Goal: Task Accomplishment & Management: Use online tool/utility

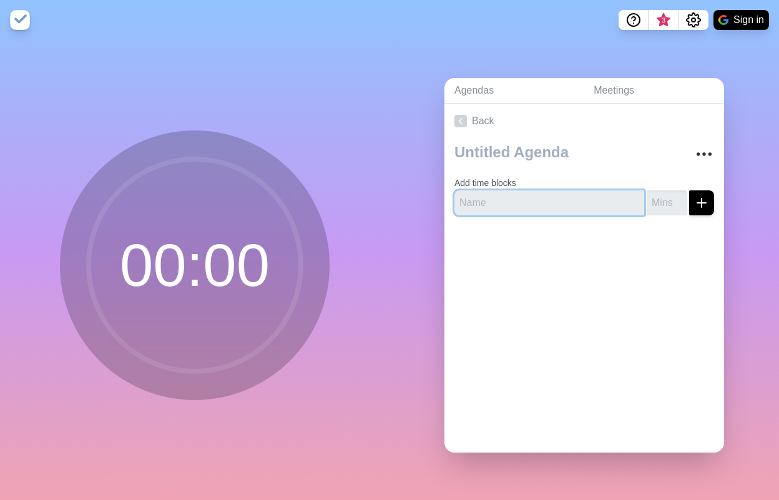
click at [509, 198] on input "text" at bounding box center [549, 202] width 190 height 25
click at [665, 195] on input "1" at bounding box center [667, 202] width 40 height 25
click at [665, 195] on input "2" at bounding box center [667, 202] width 40 height 25
click at [665, 195] on input "3" at bounding box center [667, 202] width 40 height 25
click at [665, 195] on input "4" at bounding box center [667, 202] width 40 height 25
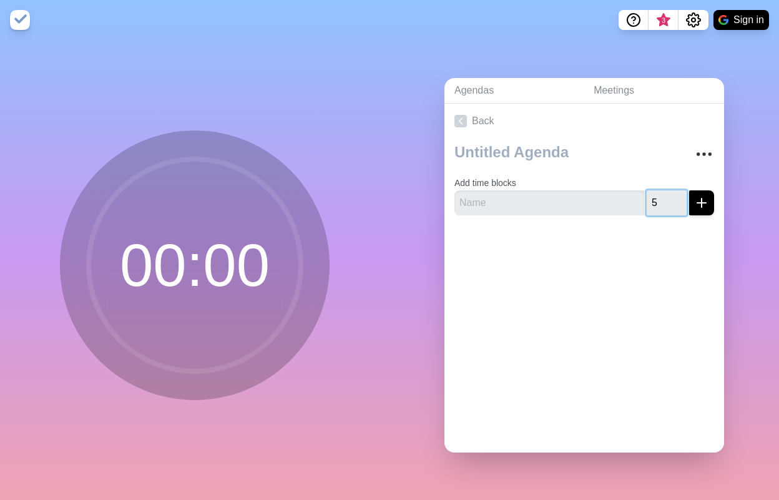
click at [665, 195] on input "5" at bounding box center [667, 202] width 40 height 25
click at [665, 195] on input "6" at bounding box center [667, 202] width 40 height 25
click at [665, 195] on input "7" at bounding box center [667, 202] width 40 height 25
click at [665, 195] on input "8" at bounding box center [667, 202] width 40 height 25
click at [665, 195] on input "9" at bounding box center [667, 202] width 40 height 25
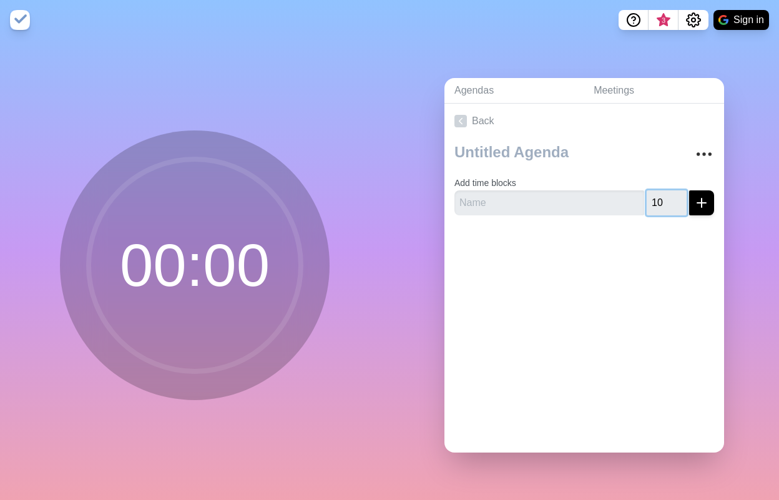
click at [665, 195] on input "10" at bounding box center [667, 202] width 40 height 25
click at [502, 204] on input "text" at bounding box center [549, 202] width 190 height 25
click at [650, 199] on input "10" at bounding box center [667, 202] width 40 height 25
type input "1"
click at [560, 202] on input "text" at bounding box center [549, 202] width 190 height 25
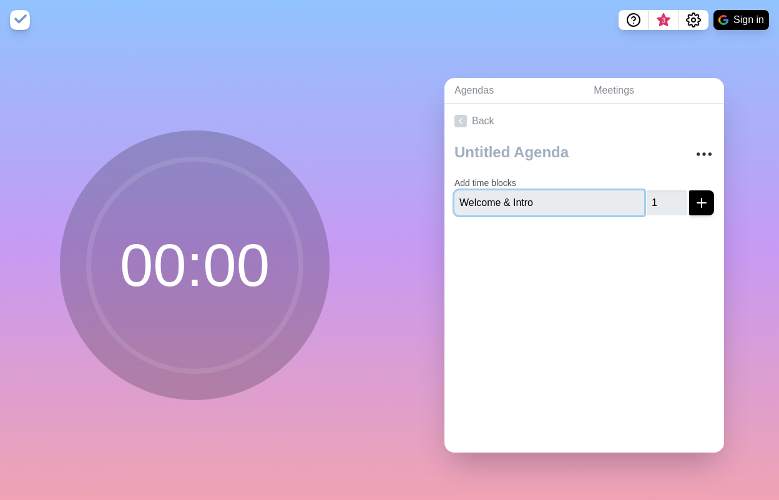
type input "Welcome & Intro"
click at [694, 201] on icon "submit" at bounding box center [701, 202] width 15 height 15
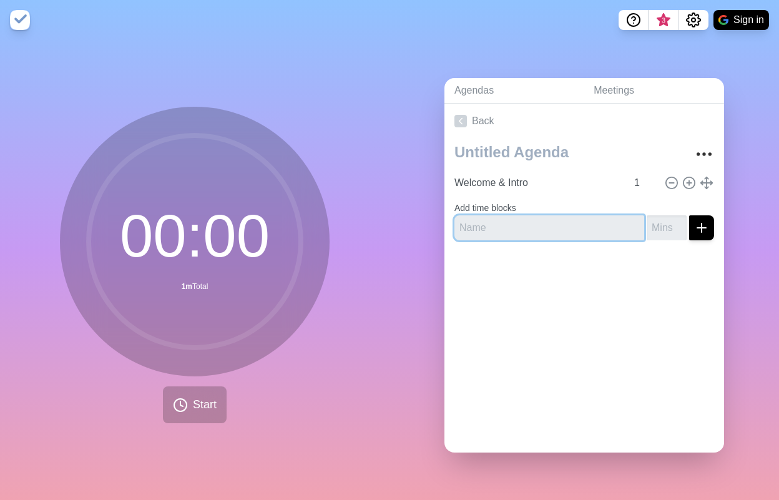
click at [529, 229] on input "text" at bounding box center [549, 227] width 190 height 25
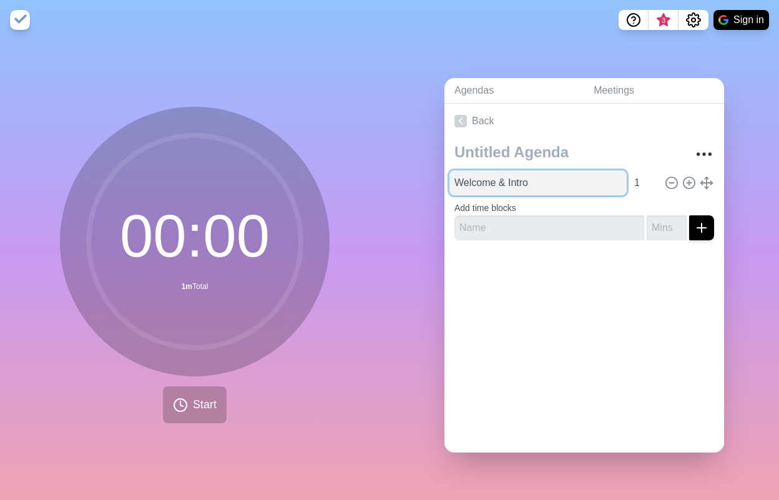
click at [550, 177] on input "Welcome & Intro" at bounding box center [537, 182] width 177 height 25
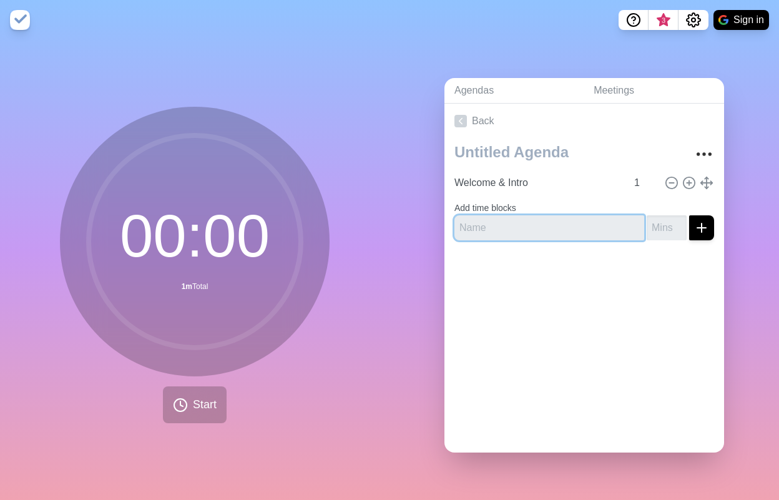
click at [492, 219] on input "text" at bounding box center [549, 227] width 190 height 25
type input "General Questions"
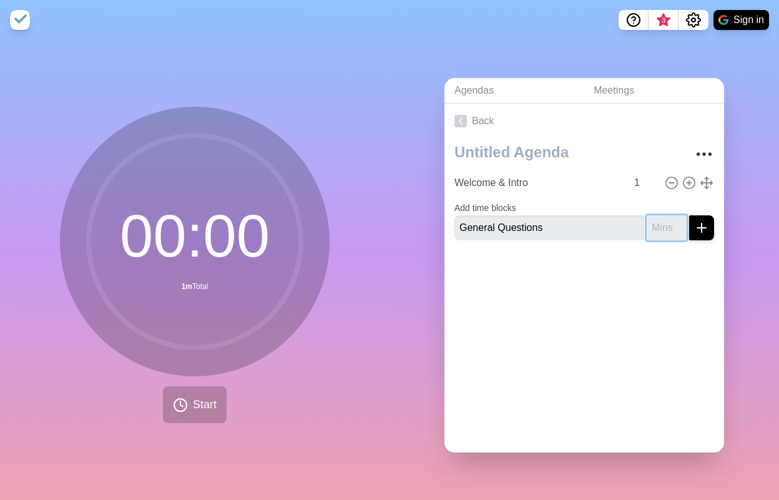
click at [647, 231] on input "number" at bounding box center [667, 227] width 40 height 25
type input "1"
click at [650, 266] on div at bounding box center [584, 275] width 280 height 50
click at [600, 268] on div at bounding box center [584, 275] width 280 height 50
click at [694, 223] on icon "submit" at bounding box center [701, 227] width 15 height 15
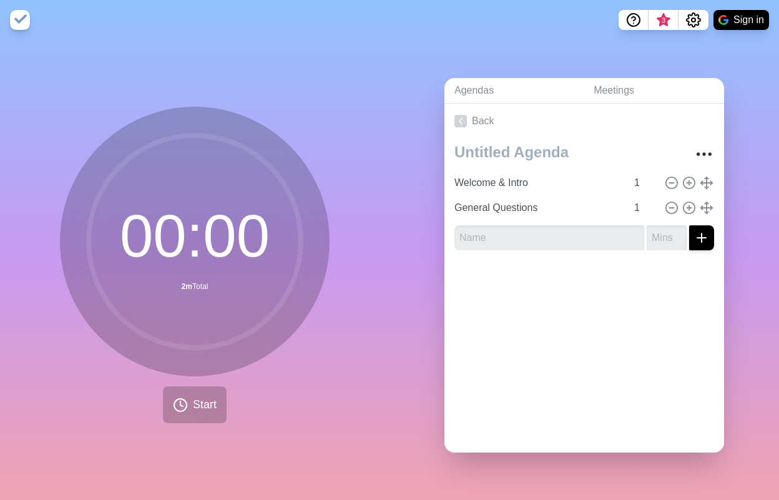
click at [580, 295] on div at bounding box center [584, 285] width 280 height 50
click at [193, 399] on span "Start" at bounding box center [205, 404] width 24 height 17
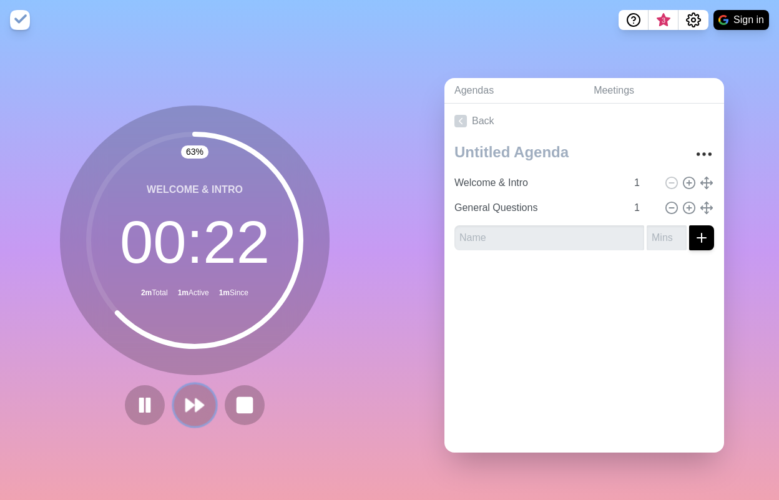
click at [190, 398] on icon at bounding box center [194, 404] width 21 height 21
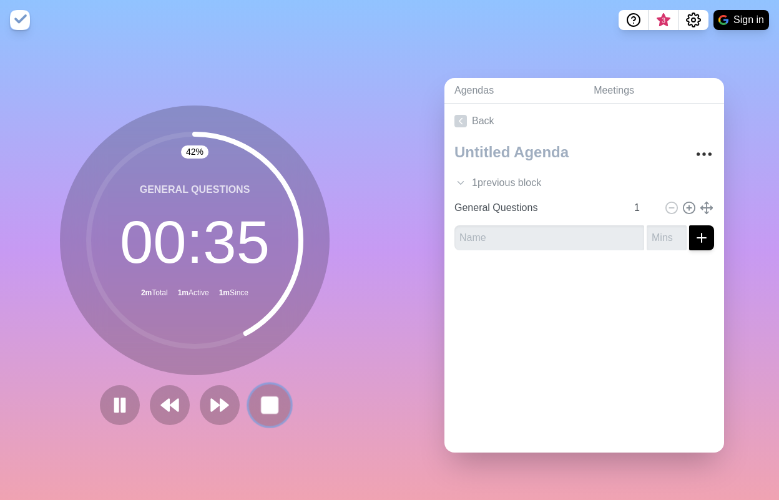
click at [266, 400] on rect at bounding box center [270, 405] width 16 height 16
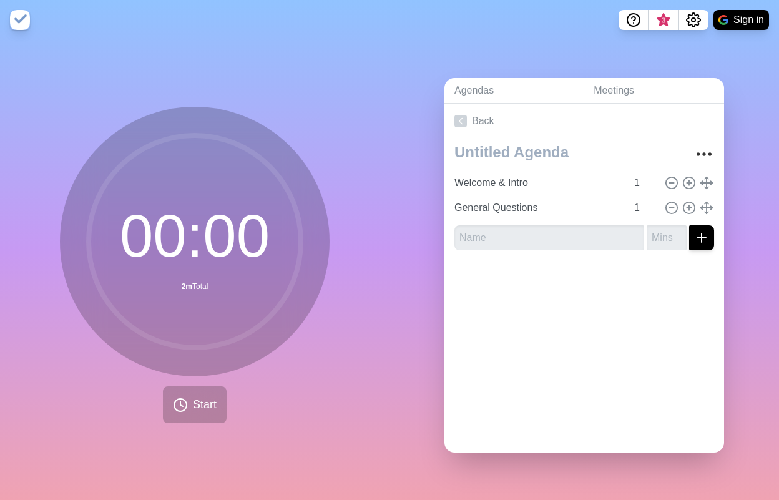
click at [296, 431] on div "00 : 00 2m Total Start" at bounding box center [194, 270] width 389 height 460
click at [295, 430] on div "00 : 00 2m Total Start" at bounding box center [194, 270] width 389 height 460
click at [629, 203] on input "1" at bounding box center [644, 207] width 30 height 25
click at [629, 180] on input "1" at bounding box center [644, 182] width 30 height 25
click at [640, 173] on input "2" at bounding box center [644, 182] width 30 height 25
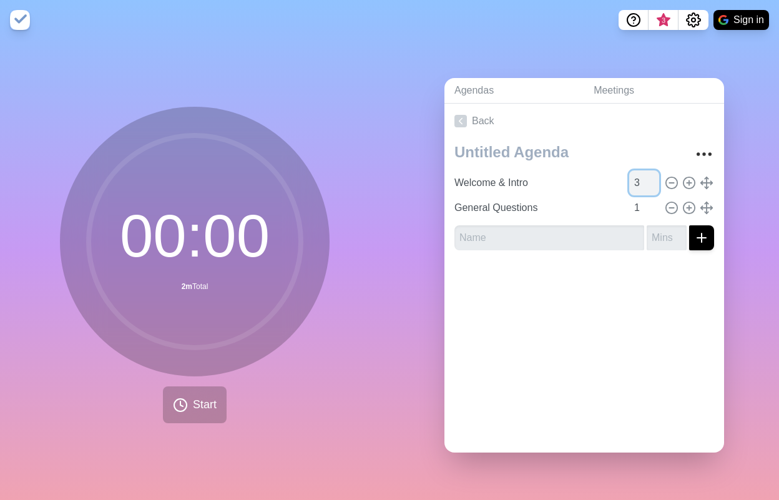
click at [639, 173] on input "3" at bounding box center [644, 182] width 30 height 25
click at [639, 173] on input "4" at bounding box center [644, 182] width 30 height 25
click at [639, 173] on input "5" at bounding box center [644, 182] width 30 height 25
click at [639, 173] on input "6" at bounding box center [644, 182] width 30 height 25
click at [639, 174] on input "7" at bounding box center [644, 182] width 30 height 25
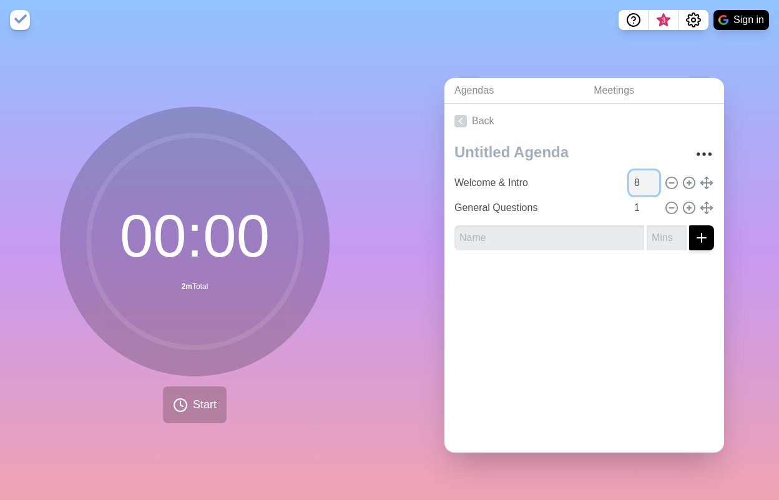
click at [639, 174] on input "8" at bounding box center [644, 182] width 30 height 25
click at [639, 174] on input "9" at bounding box center [644, 182] width 30 height 25
type input "10"
click at [639, 174] on input "10" at bounding box center [644, 182] width 30 height 25
click at [629, 204] on input "1" at bounding box center [644, 207] width 30 height 25
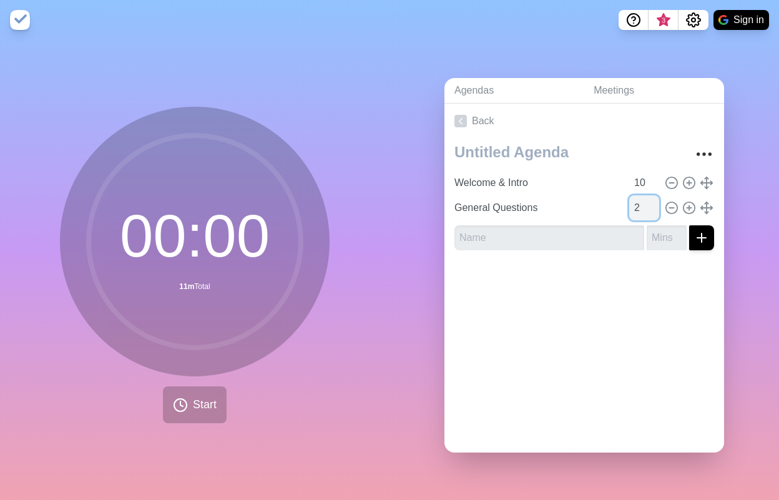
click at [638, 200] on input "2" at bounding box center [644, 207] width 30 height 25
click at [638, 200] on input "3" at bounding box center [644, 207] width 30 height 25
click at [638, 200] on input "4" at bounding box center [644, 207] width 30 height 25
type input "5"
click at [638, 200] on input "5" at bounding box center [644, 207] width 30 height 25
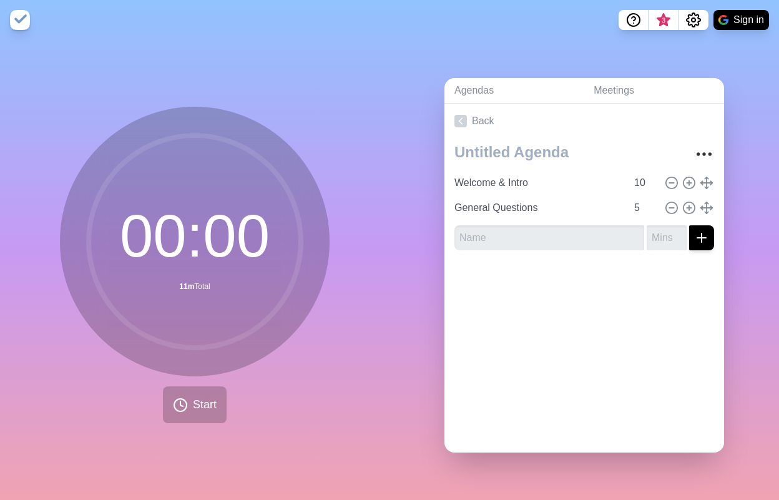
click at [620, 287] on div at bounding box center [584, 285] width 280 height 50
click at [262, 377] on div "00 : 00 15m Total Start" at bounding box center [195, 265] width 270 height 316
click at [197, 405] on span "Start" at bounding box center [205, 404] width 24 height 17
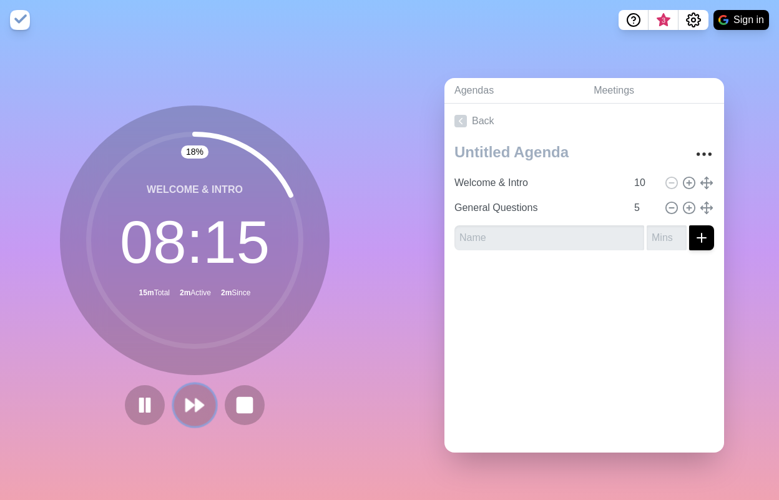
click at [195, 399] on polygon at bounding box center [199, 405] width 8 height 12
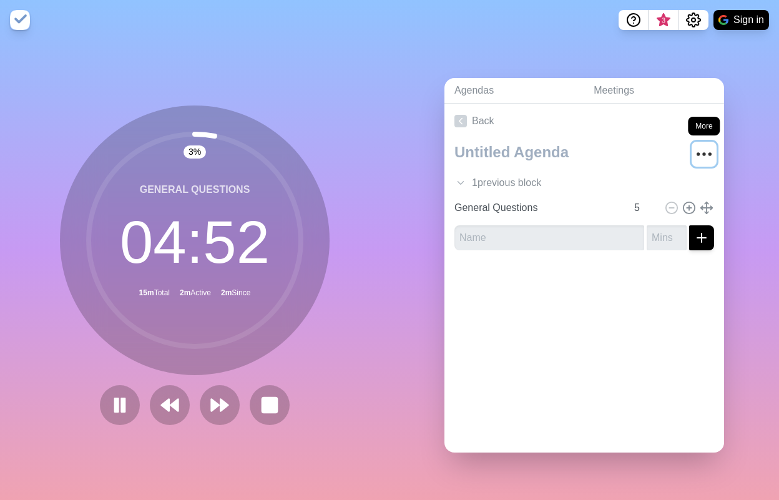
click at [694, 149] on icon "More" at bounding box center [704, 154] width 20 height 20
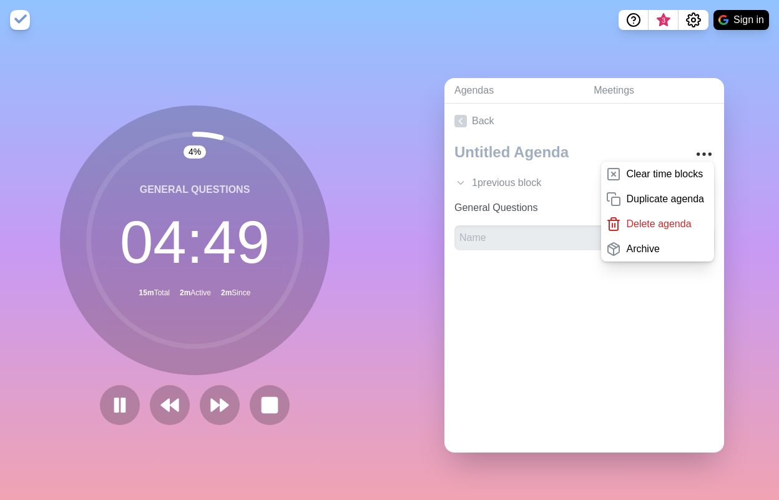
drag, startPoint x: 314, startPoint y: 358, endPoint x: 313, endPoint y: 364, distance: 7.0
click at [315, 358] on icon at bounding box center [195, 240] width 250 height 250
click at [264, 398] on rect at bounding box center [270, 405] width 16 height 16
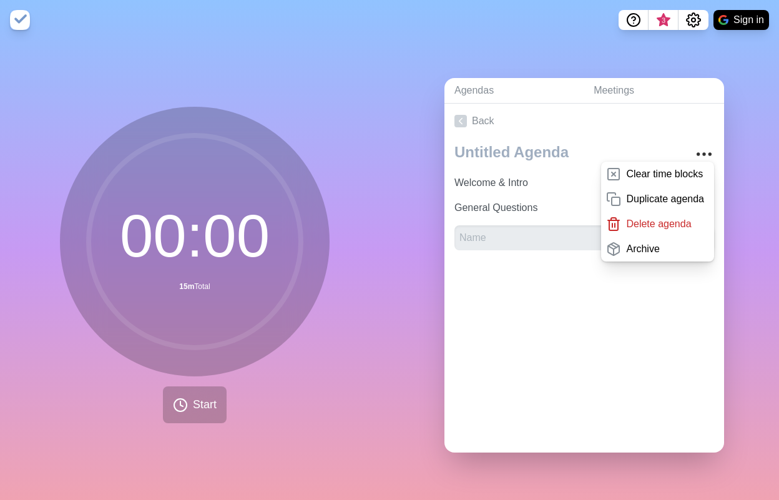
click at [319, 353] on div "00 : 00 15m Total" at bounding box center [195, 242] width 270 height 270
click at [476, 316] on div "Back Clear time blocks Duplicate agenda Delete agenda Archive Welcome & Intro 1…" at bounding box center [584, 278] width 280 height 349
click at [610, 78] on link "Meetings" at bounding box center [654, 91] width 140 height 26
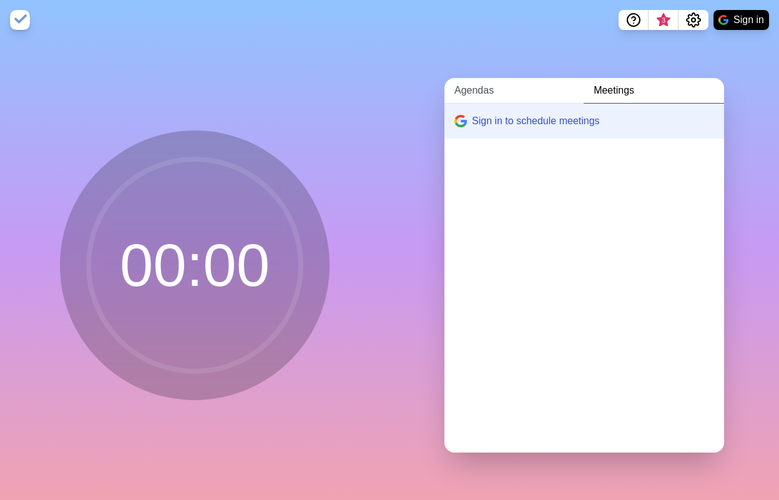
click at [482, 83] on link "Agendas" at bounding box center [513, 91] width 139 height 26
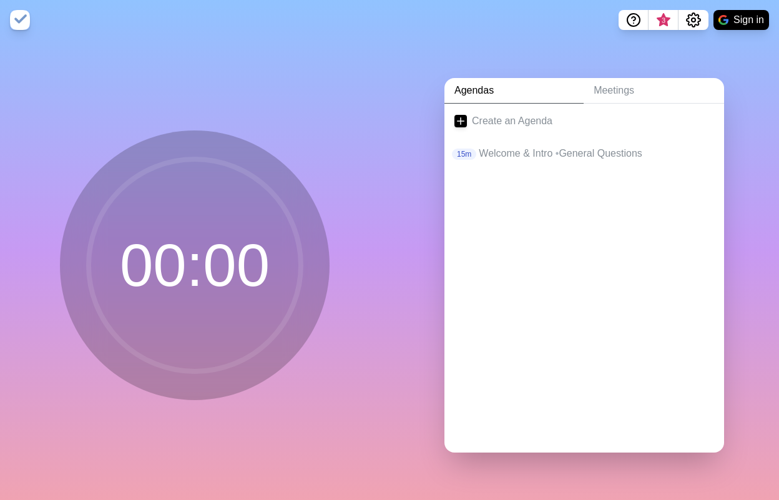
click at [485, 247] on div "Create an Agenda 15m Welcome & Intro • General Questions" at bounding box center [584, 278] width 280 height 349
click at [511, 147] on p "Welcome & Intro • General Questions" at bounding box center [596, 153] width 235 height 15
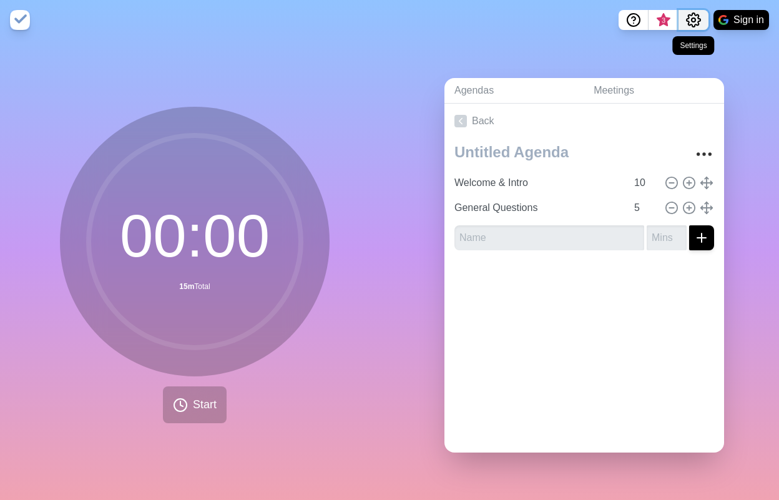
click at [695, 21] on circle "Settings" at bounding box center [694, 20] width 4 height 4
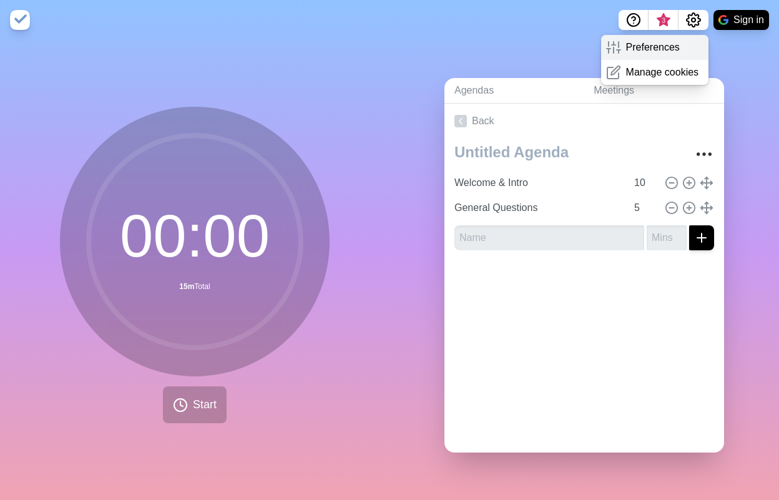
click at [651, 47] on p "Preferences" at bounding box center [653, 47] width 54 height 15
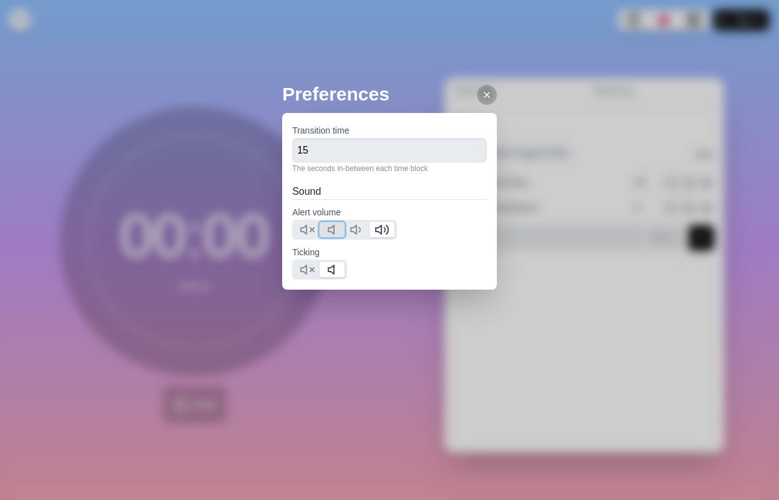
click at [336, 228] on icon at bounding box center [334, 229] width 15 height 15
click at [305, 268] on icon at bounding box center [307, 269] width 15 height 15
click at [318, 147] on input "15" at bounding box center [389, 150] width 195 height 25
drag, startPoint x: 337, startPoint y: 149, endPoint x: 285, endPoint y: 153, distance: 52.6
click at [285, 153] on div "Transition time 15 The seconds in-between each time block Sound Alert volume Ti…" at bounding box center [389, 201] width 215 height 177
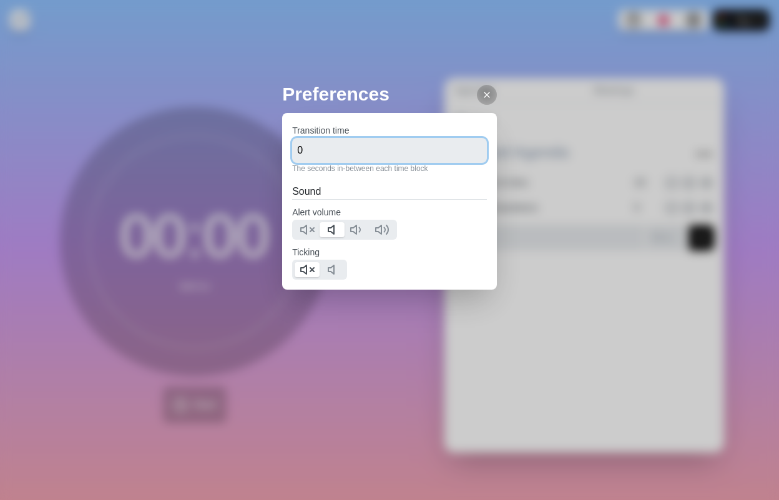
type input "0"
click at [431, 187] on h2 "Sound" at bounding box center [389, 191] width 195 height 15
click at [484, 95] on line at bounding box center [486, 94] width 5 height 5
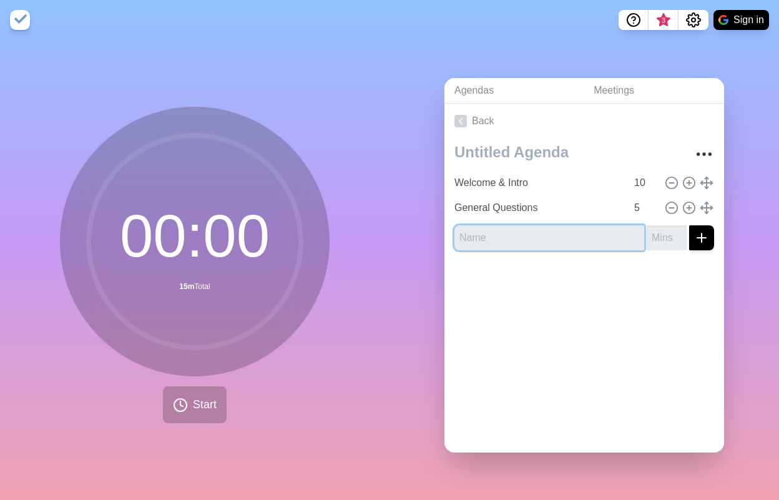
click at [523, 235] on input "text" at bounding box center [549, 237] width 190 height 25
type input "Design Criteria"
click at [652, 232] on input "number" at bounding box center [667, 237] width 40 height 25
type input "15"
click at [694, 235] on icon "submit" at bounding box center [701, 237] width 15 height 15
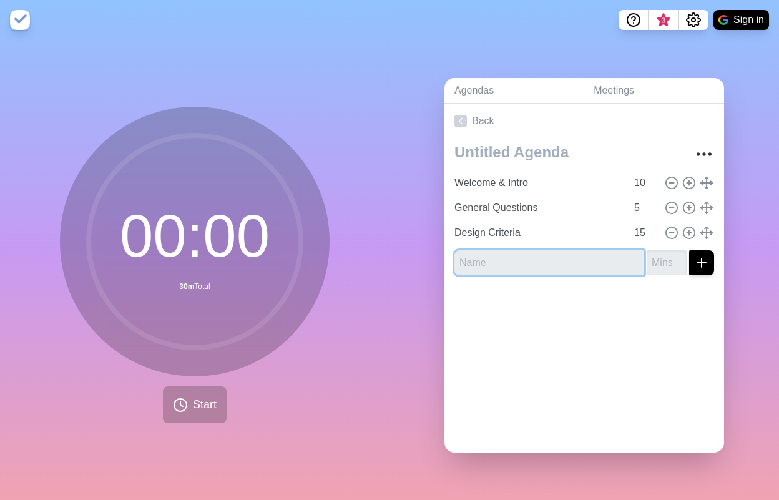
click at [488, 261] on input "text" at bounding box center [549, 262] width 190 height 25
type input "Framing Layout"
click at [662, 256] on input "1" at bounding box center [667, 262] width 40 height 25
drag, startPoint x: 646, startPoint y: 258, endPoint x: 623, endPoint y: 254, distance: 23.5
click at [628, 260] on div "Framing Layout 1" at bounding box center [584, 262] width 260 height 25
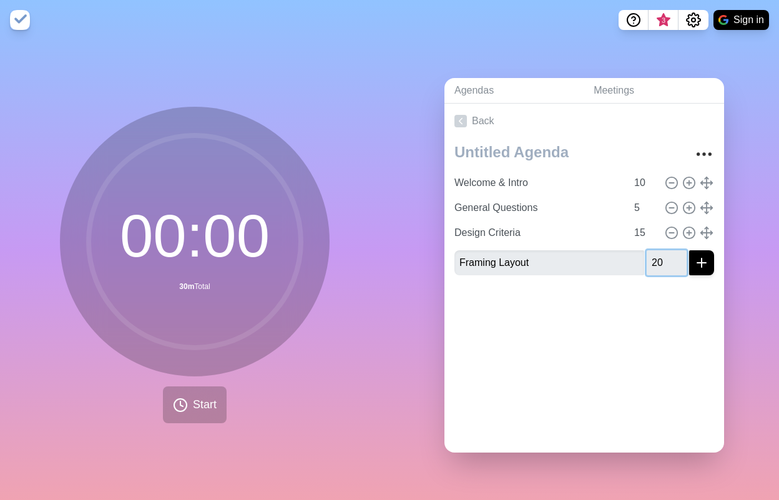
type input "20"
click at [694, 260] on icon "submit" at bounding box center [701, 262] width 15 height 15
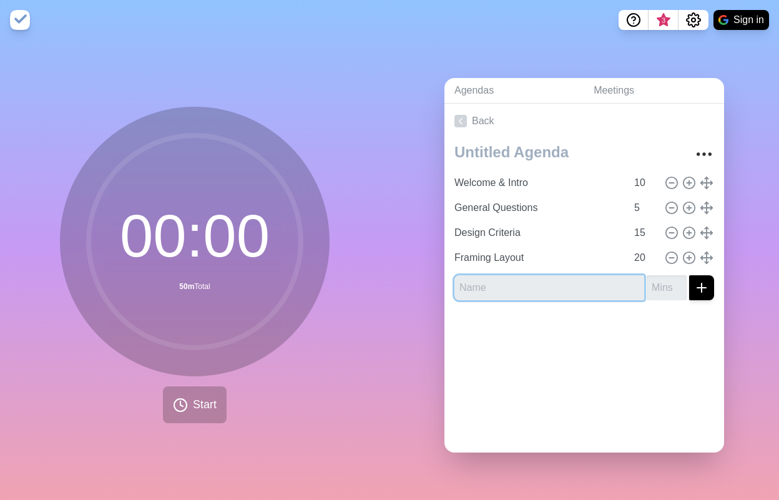
click at [501, 285] on input "text" at bounding box center [549, 287] width 190 height 25
type input "Floor Framing - Design"
click at [647, 287] on input "number" at bounding box center [667, 287] width 40 height 25
type input "20"
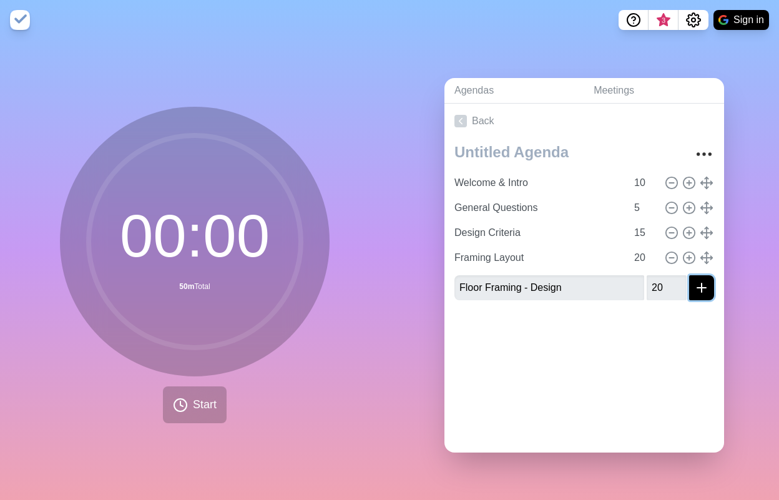
click at [694, 284] on icon "submit" at bounding box center [701, 287] width 15 height 15
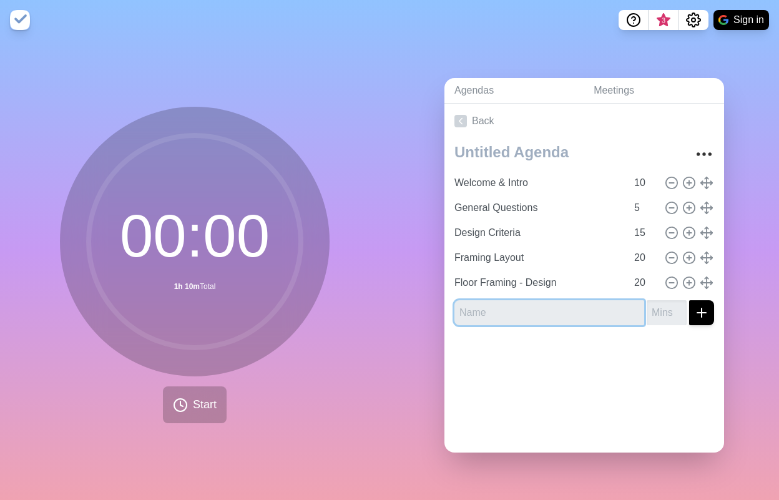
click at [483, 306] on input "text" at bounding box center [549, 312] width 190 height 25
type input "Connections"
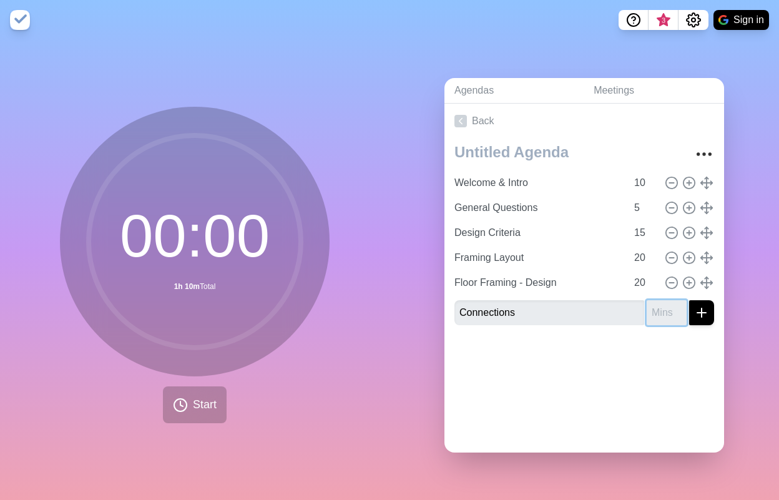
click at [654, 307] on input "number" at bounding box center [667, 312] width 40 height 25
type input "15"
click at [694, 306] on icon "submit" at bounding box center [701, 312] width 15 height 15
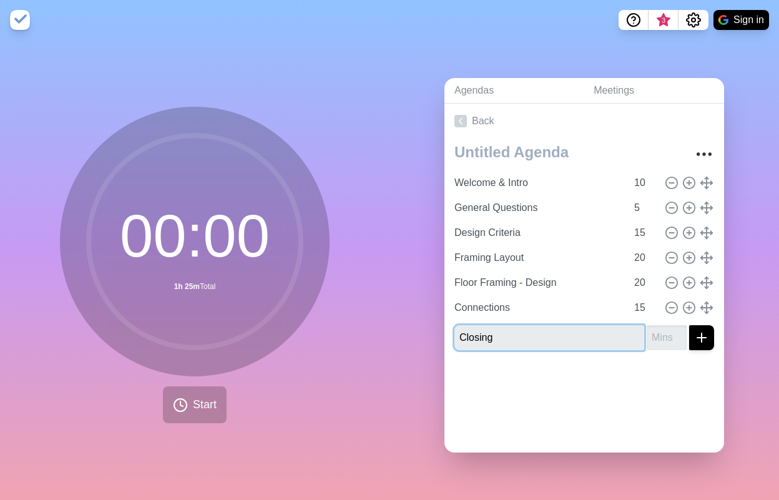
type input "Closing"
click at [652, 335] on input "number" at bounding box center [667, 337] width 40 height 25
type input "5"
click at [694, 330] on icon "submit" at bounding box center [701, 337] width 15 height 15
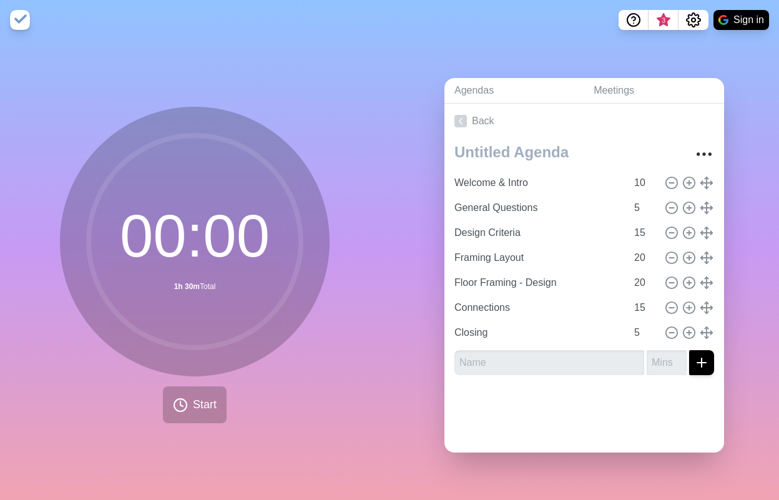
click at [520, 396] on div at bounding box center [584, 410] width 280 height 50
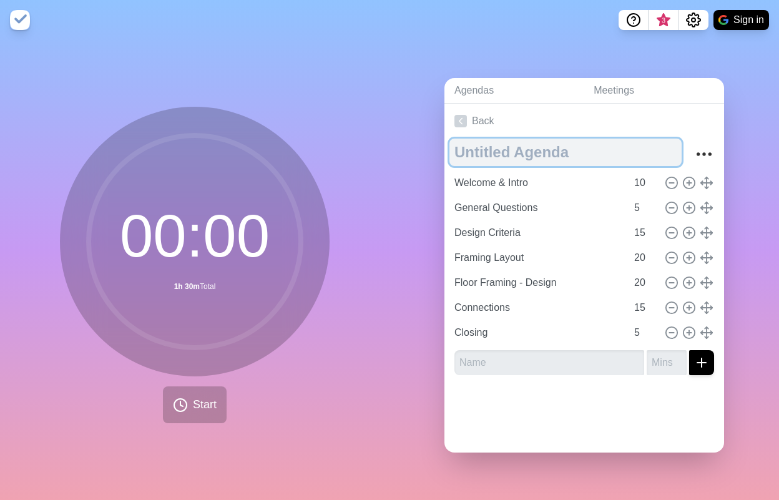
click at [537, 143] on textarea at bounding box center [565, 152] width 232 height 27
click at [570, 149] on textarea at bounding box center [565, 152] width 232 height 27
click at [469, 148] on textarea at bounding box center [565, 152] width 232 height 27
type textarea "Review Panel"
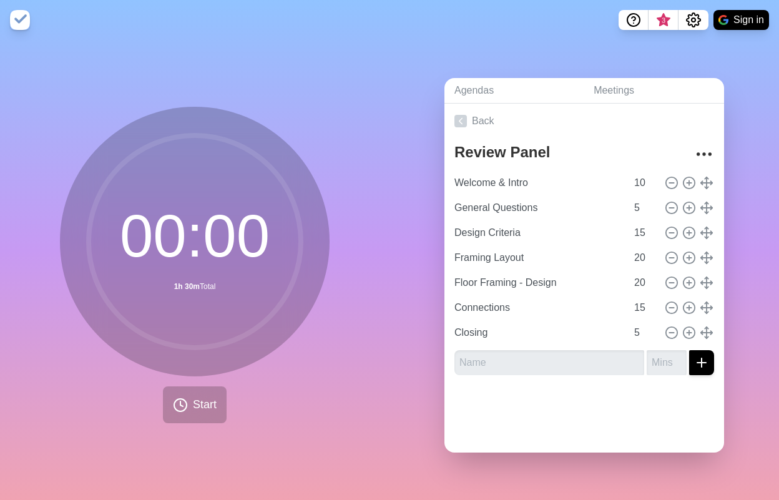
click at [522, 413] on div at bounding box center [584, 410] width 280 height 50
